Goal: Information Seeking & Learning: Learn about a topic

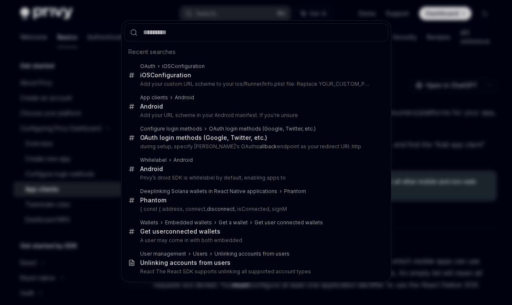
scroll to position [486, 0]
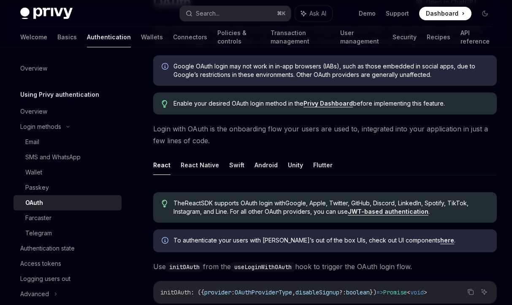
scroll to position [89, 0]
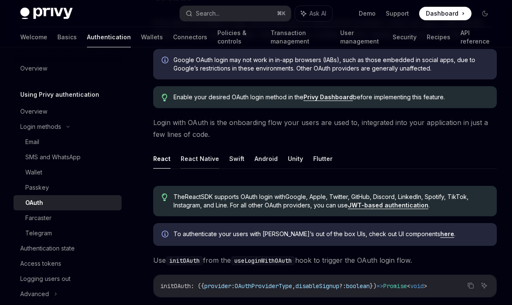
click at [202, 160] on button "React Native" at bounding box center [200, 159] width 38 height 20
type textarea "*"
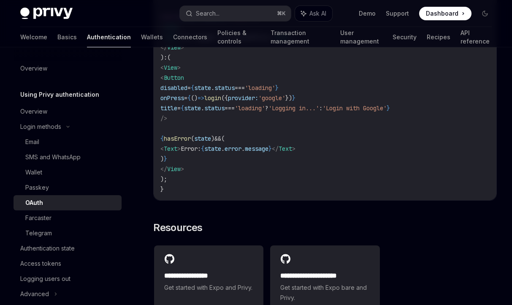
scroll to position [1773, 0]
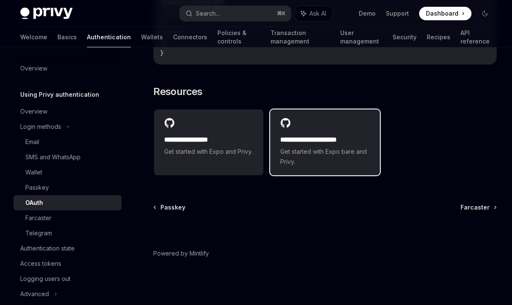
click at [342, 138] on h2 "**********" at bounding box center [324, 140] width 89 height 10
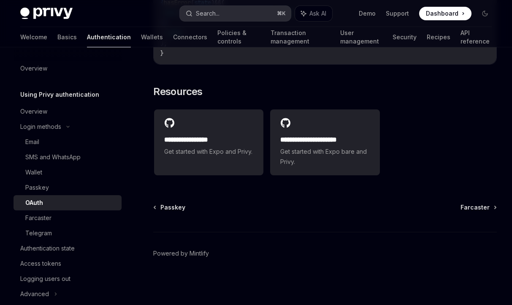
click at [248, 12] on button "Search... ⌘ K" at bounding box center [235, 13] width 111 height 15
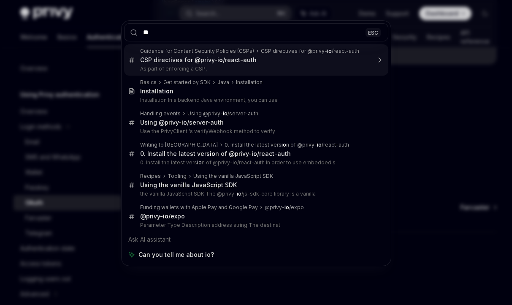
type input "***"
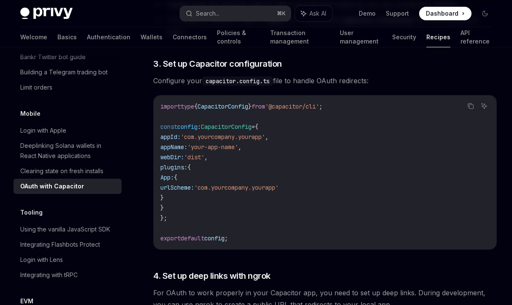
scroll to position [1118, 0]
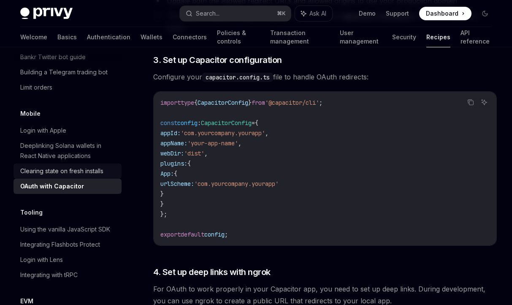
click at [100, 166] on div "Clearing state on fresh installs" at bounding box center [61, 171] width 83 height 10
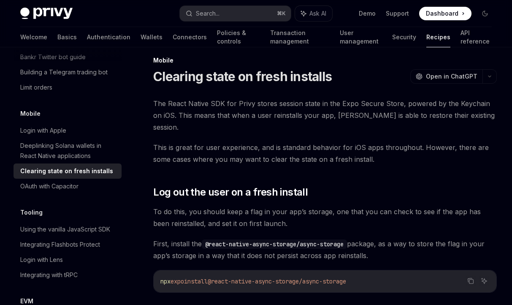
scroll to position [8, 0]
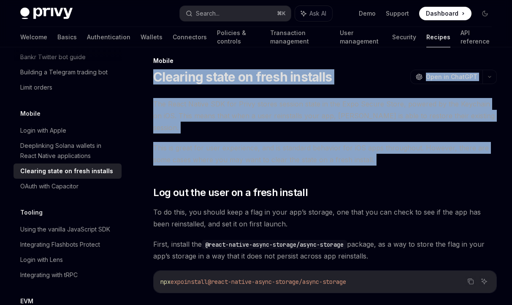
drag, startPoint x: 155, startPoint y: 76, endPoint x: 224, endPoint y: 167, distance: 114.6
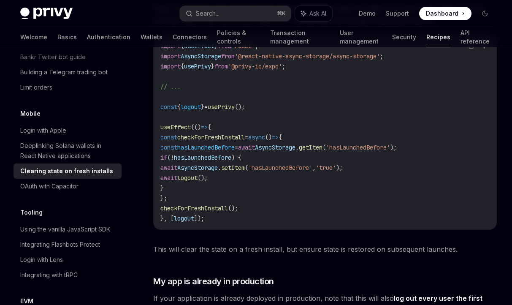
scroll to position [598, 0]
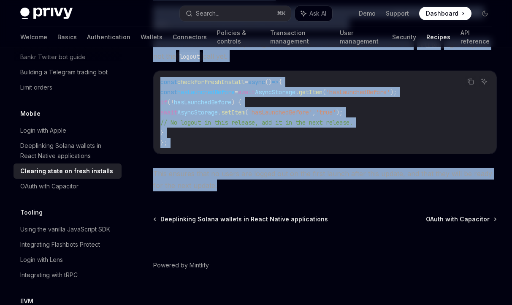
click at [231, 173] on span "This ensures that no users are logged out on the first launch after this update…" at bounding box center [325, 180] width 344 height 24
copy div "Loremips dolor si ametc adipisci ElitSE Doei te InciDID UtlaBO Etdo ma AliqUAE …"
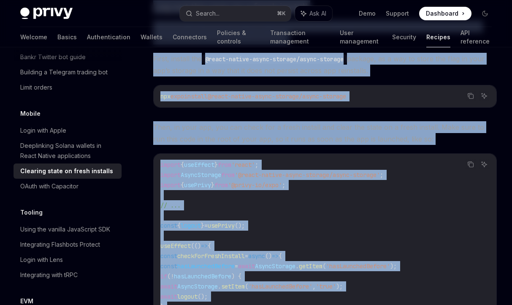
scroll to position [284, 0]
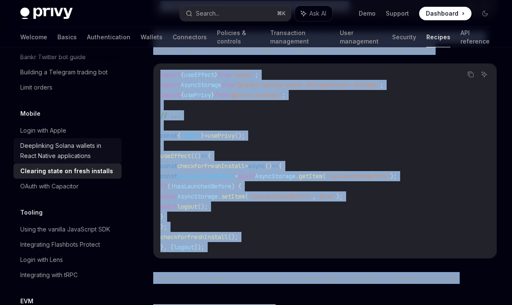
click at [89, 143] on div "Deeplinking Solana wallets in React Native applications" at bounding box center [68, 151] width 96 height 20
type textarea "*"
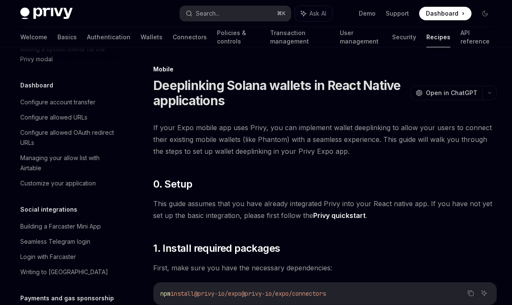
scroll to position [499, 0]
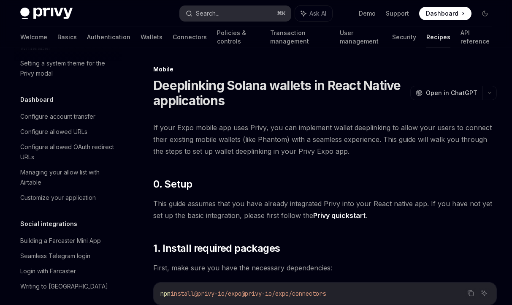
click at [221, 11] on button "Search... ⌘ K" at bounding box center [235, 13] width 111 height 15
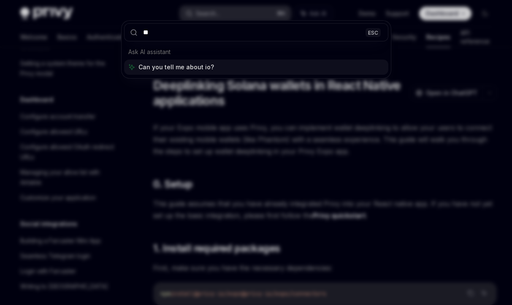
type input "***"
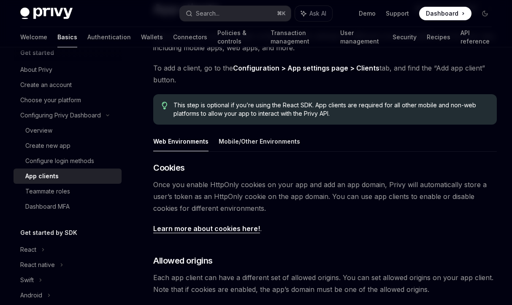
scroll to position [76, 0]
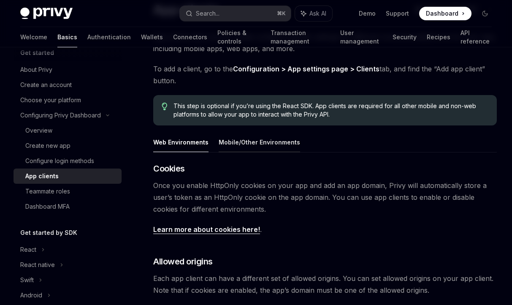
click at [272, 143] on button "Mobile/Other Environments" at bounding box center [259, 142] width 81 height 20
type textarea "*"
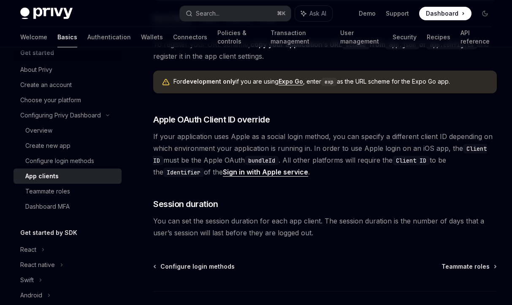
scroll to position [642, 0]
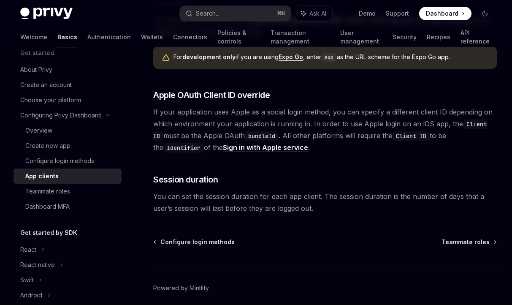
click at [176, 145] on code "Identifier" at bounding box center [183, 147] width 41 height 9
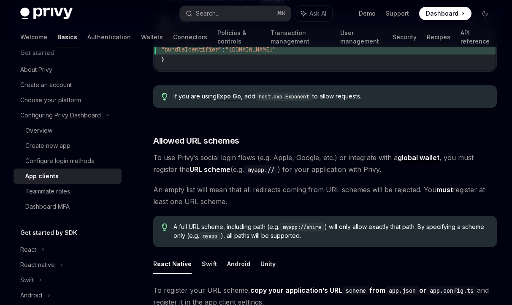
scroll to position [235, 0]
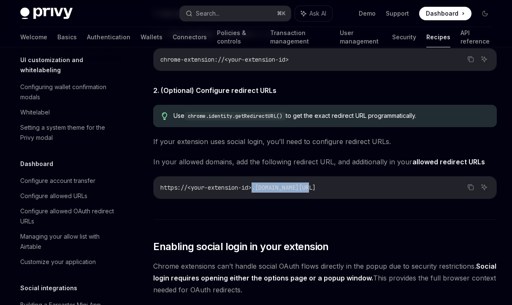
scroll to position [448, 0]
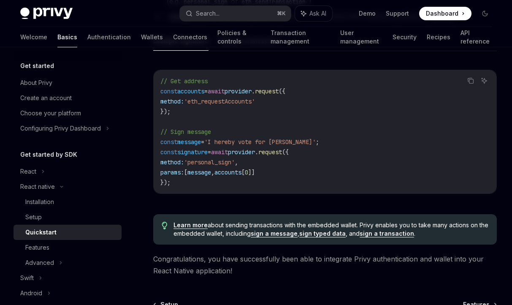
scroll to position [1268, 0]
